Goal: Task Accomplishment & Management: Manage account settings

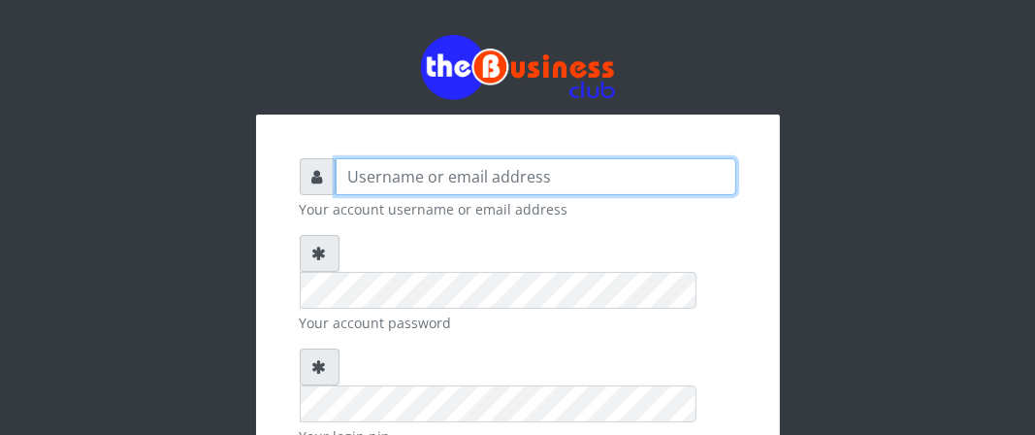
type input "Boboyen"
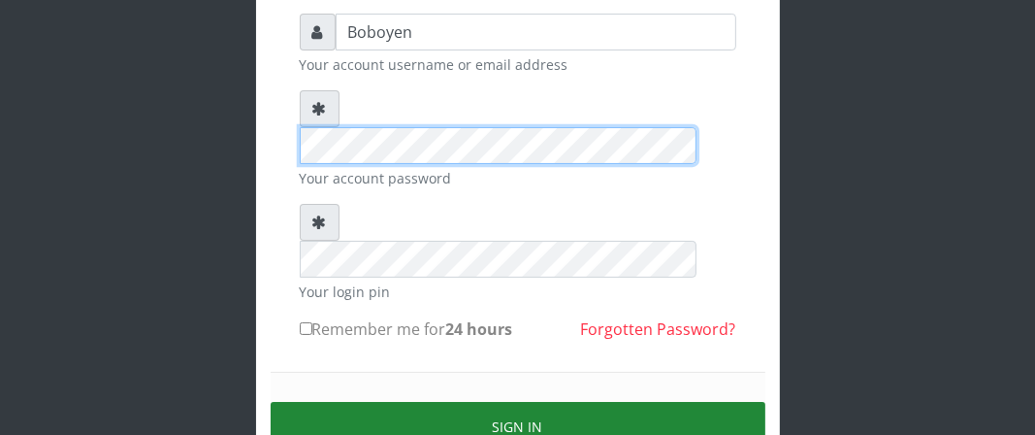
scroll to position [194, 0]
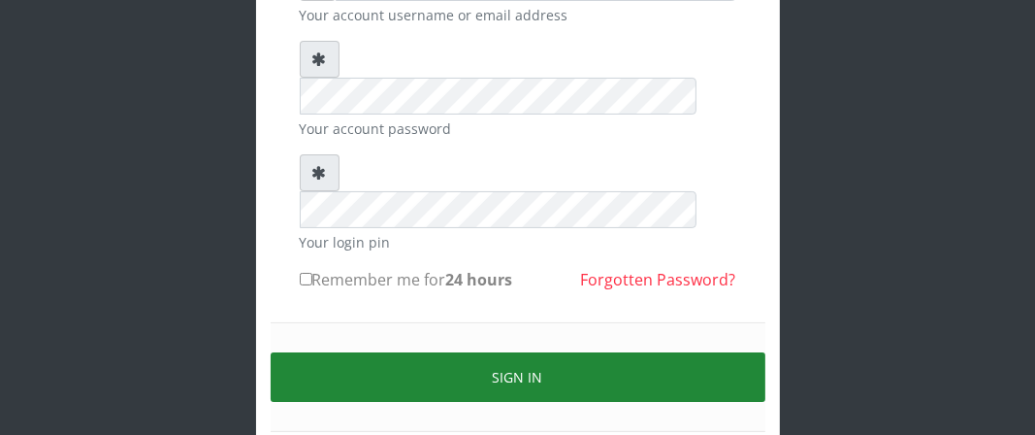
click at [406, 352] on button "Sign in" at bounding box center [518, 376] width 495 height 49
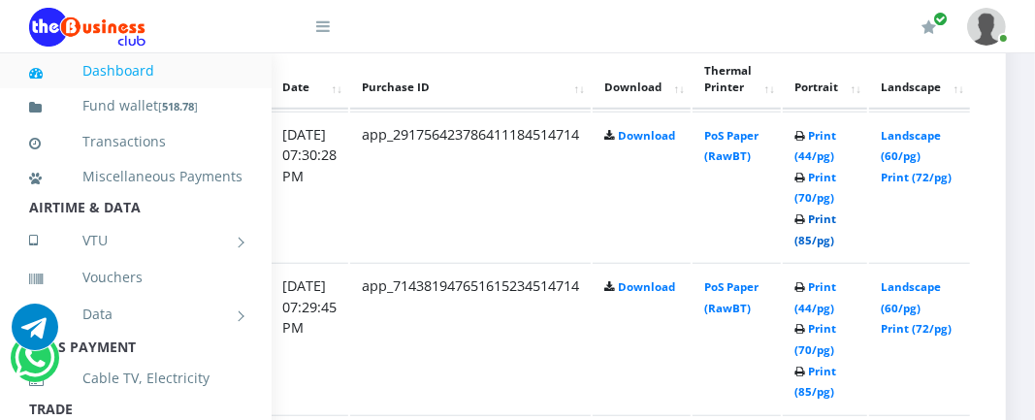
scroll to position [1067, 403]
